Goal: Check status: Check status

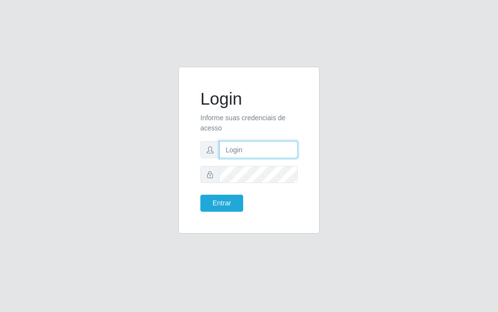
click at [240, 146] on input "text" at bounding box center [258, 149] width 78 height 17
type input "luiz@divinofogao"
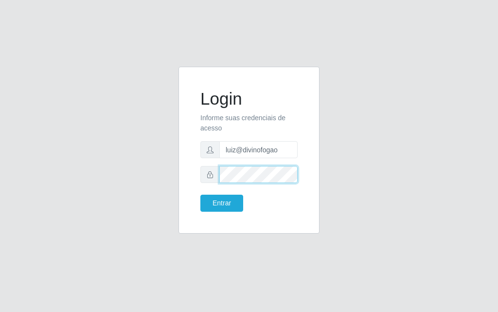
click at [200, 194] on button "Entrar" at bounding box center [221, 202] width 43 height 17
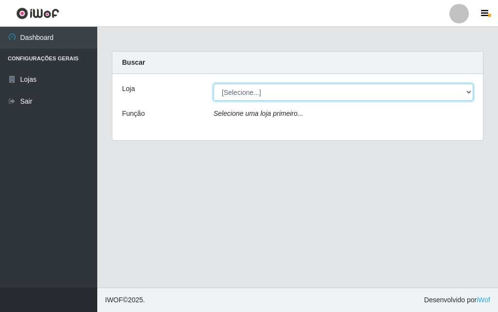
click at [246, 92] on select "[Selecione...] Divino Fogão - [GEOGRAPHIC_DATA]" at bounding box center [343, 92] width 260 height 17
select select "499"
click at [213, 84] on select "[Selecione...] Divino Fogão - [GEOGRAPHIC_DATA]" at bounding box center [343, 92] width 260 height 17
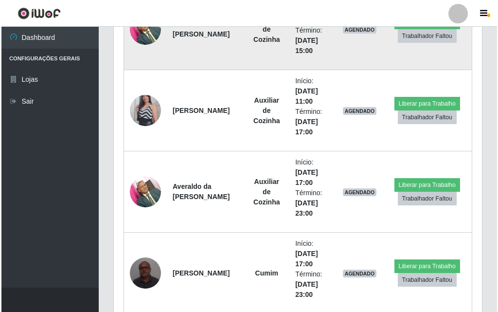
scroll to position [485, 0]
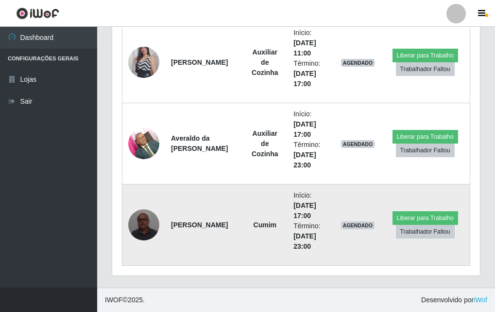
click at [139, 228] on img at bounding box center [143, 224] width 31 height 41
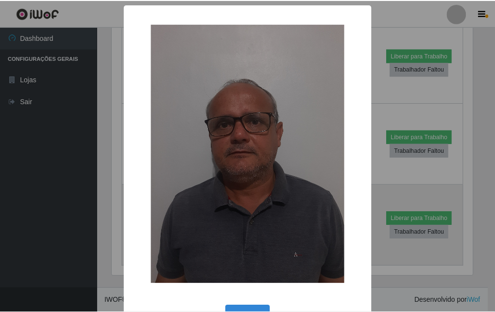
scroll to position [202, 363]
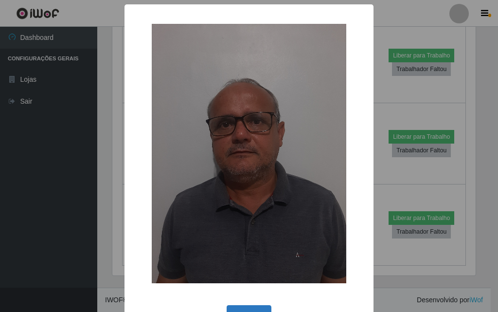
click at [249, 305] on button "OK" at bounding box center [248, 316] width 45 height 23
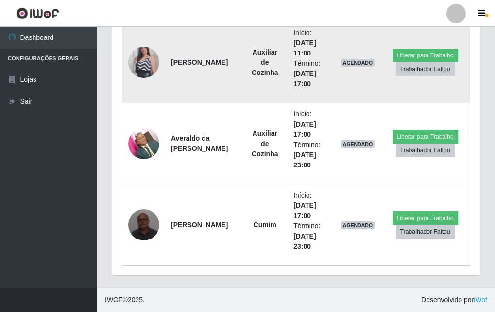
scroll to position [291, 0]
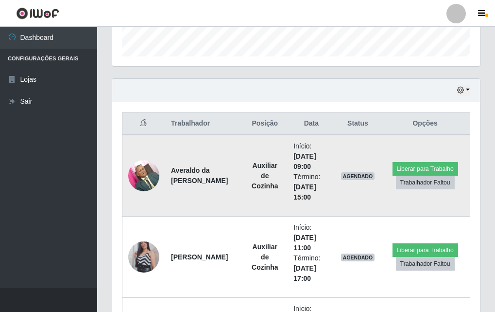
drag, startPoint x: 279, startPoint y: 203, endPoint x: 285, endPoint y: 184, distance: 19.8
click at [288, 184] on td "Início: [DATE] 09:00 Término: [DATE] 15:00" at bounding box center [311, 176] width 47 height 82
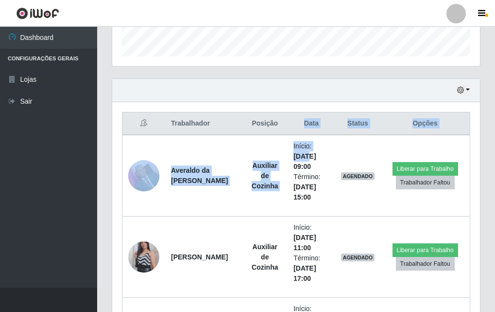
drag, startPoint x: 296, startPoint y: 122, endPoint x: 304, endPoint y: 121, distance: 7.8
click at [295, 114] on table "Trabalhador Posição Data Status Opções Averaldo da Costa Falcão Oliveira Auxili…" at bounding box center [296, 286] width 348 height 348
click at [304, 121] on th "Data" at bounding box center [311, 123] width 47 height 23
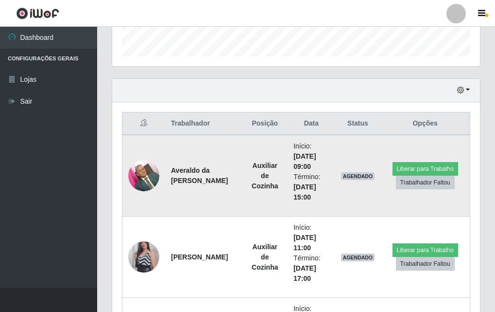
click at [317, 148] on li "Início: [DATE] 09:00" at bounding box center [311, 156] width 35 height 31
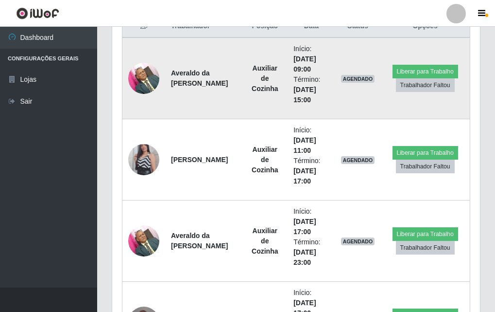
click at [288, 111] on td "Início: [DATE] 09:00 Término: [DATE] 15:00" at bounding box center [311, 78] width 47 height 82
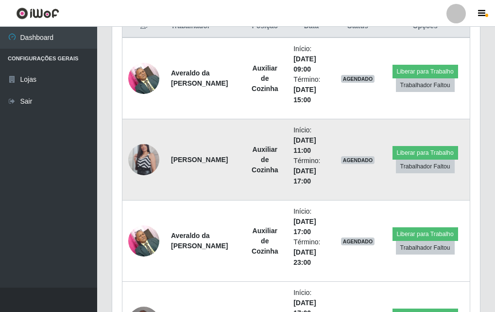
click at [139, 162] on img at bounding box center [143, 159] width 31 height 55
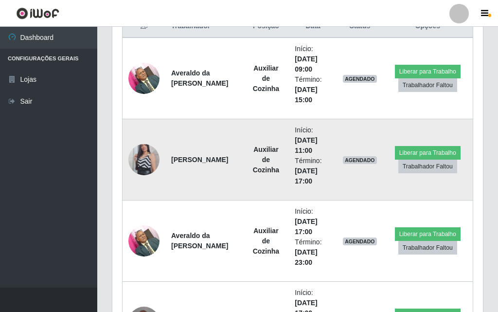
scroll to position [202, 368]
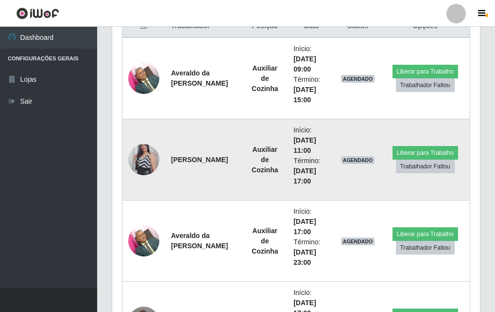
click at [140, 161] on img at bounding box center [143, 159] width 31 height 55
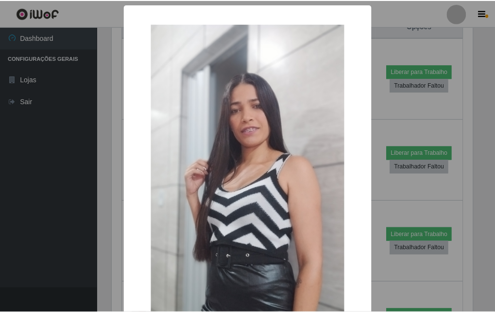
scroll to position [202, 363]
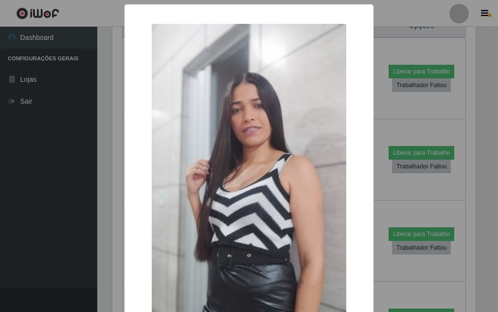
click at [97, 171] on div "× OK Cancel" at bounding box center [249, 156] width 498 height 312
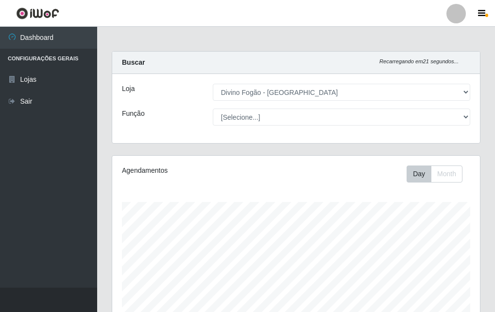
scroll to position [146, 0]
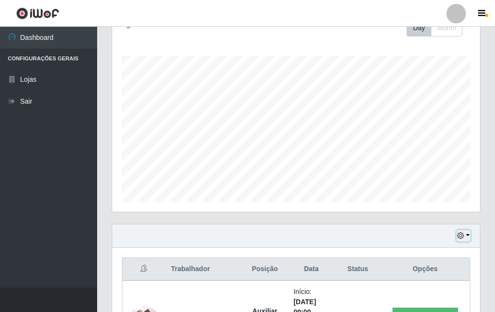
click at [462, 234] on icon "button" at bounding box center [460, 235] width 7 height 7
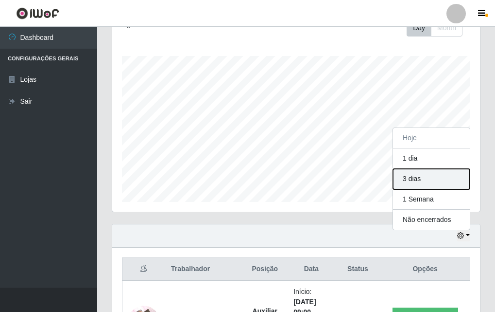
click at [417, 183] on button "3 dias" at bounding box center [431, 179] width 77 height 20
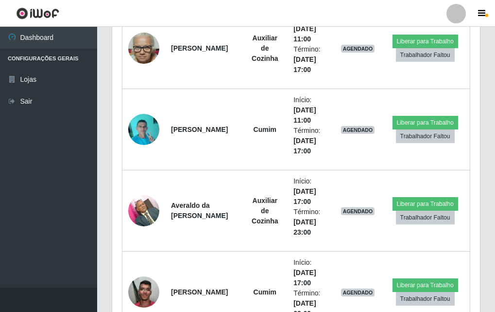
scroll to position [1279, 0]
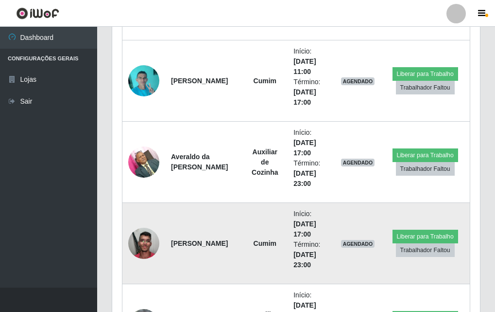
click at [145, 238] on img at bounding box center [143, 242] width 31 height 41
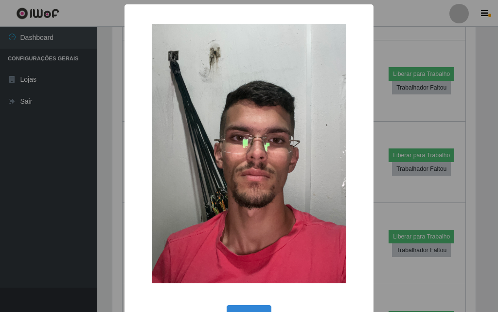
click at [104, 208] on div "× OK Cancel" at bounding box center [249, 156] width 498 height 312
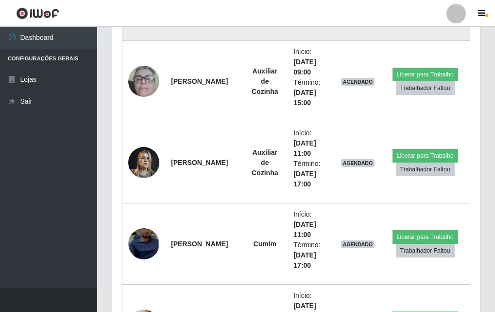
scroll to position [1619, 0]
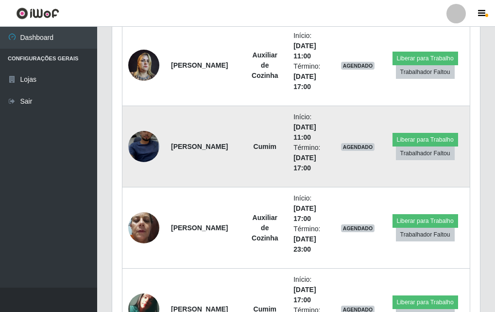
click at [147, 142] on img at bounding box center [143, 147] width 31 height 68
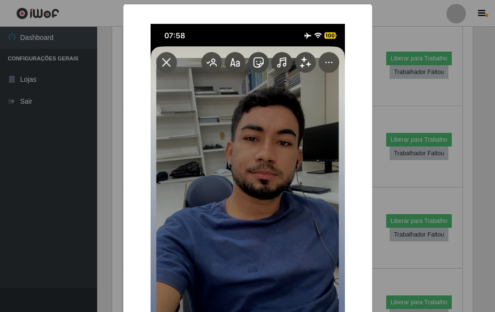
scroll to position [202, 363]
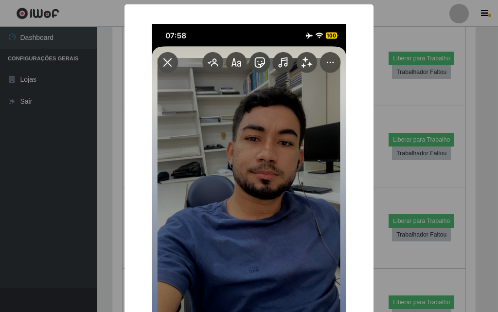
click at [103, 271] on div "× OK Cancel" at bounding box center [249, 156] width 498 height 312
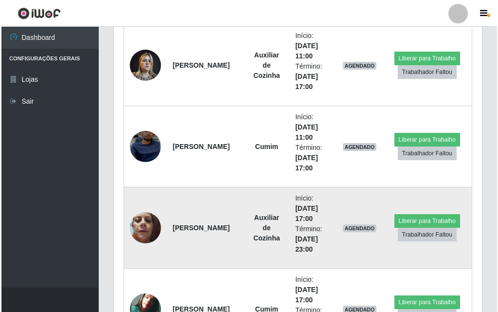
scroll to position [0, 0]
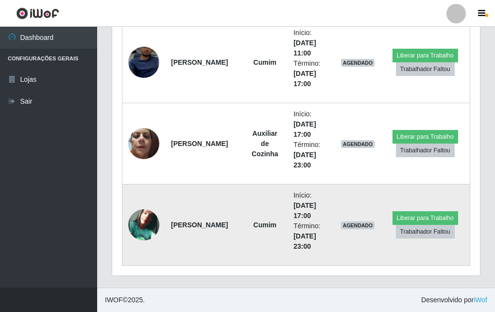
click at [143, 225] on img at bounding box center [143, 224] width 31 height 31
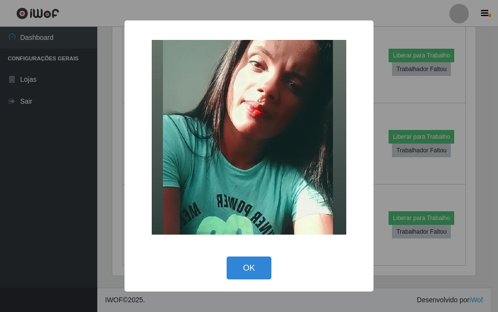
click at [91, 249] on div "× OK Cancel" at bounding box center [249, 156] width 498 height 312
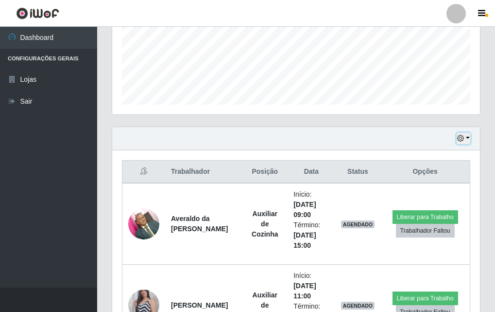
click at [469, 141] on button "button" at bounding box center [464, 138] width 14 height 11
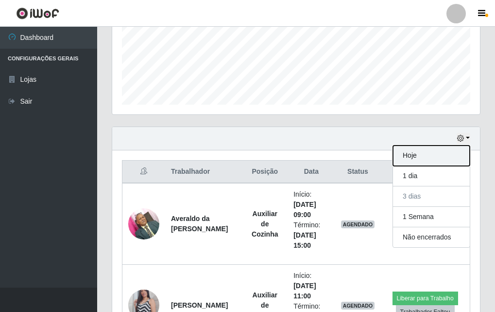
click at [420, 151] on button "Hoje" at bounding box center [431, 155] width 77 height 20
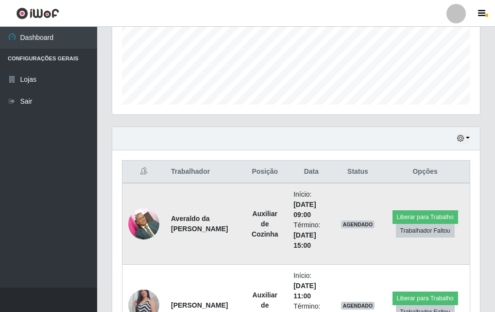
drag, startPoint x: 415, startPoint y: 171, endPoint x: 411, endPoint y: 192, distance: 21.8
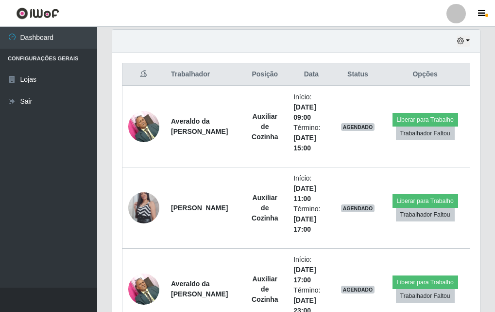
click at [18, 219] on ul "Dashboard Configurações Gerais Lojas Sair" at bounding box center [48, 157] width 97 height 260
